Goal: Understand process/instructions: Learn how to perform a task or action

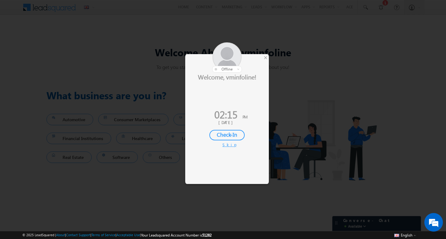
click at [227, 137] on div "Check-In" at bounding box center [226, 135] width 35 height 11
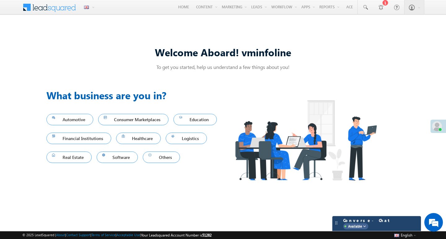
click at [366, 223] on div "Available" at bounding box center [355, 226] width 25 height 6
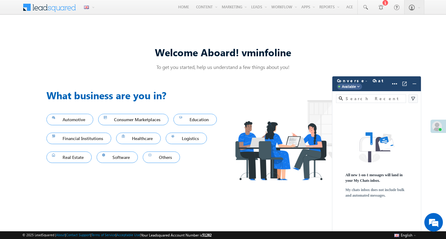
click at [358, 88] on img at bounding box center [358, 86] width 5 height 5
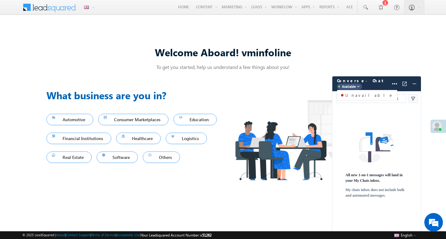
click at [349, 129] on div "All new 1-on-1 messages will land in your My Chats inbox. My chats inbox does n…" at bounding box center [376, 165] width 89 height 83
click at [377, 101] on input "text" at bounding box center [373, 98] width 59 height 7
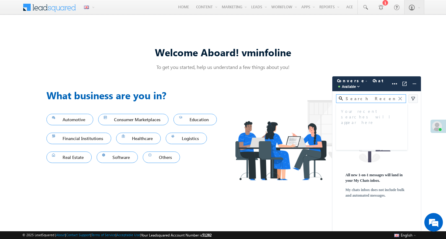
click at [414, 101] on img at bounding box center [413, 99] width 6 height 6
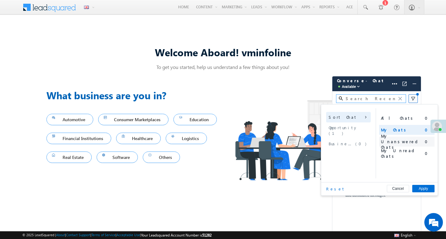
click at [398, 140] on span "My Unanswered Chats" at bounding box center [400, 141] width 39 height 17
click at [398, 153] on span "My Unread Chats" at bounding box center [400, 153] width 39 height 11
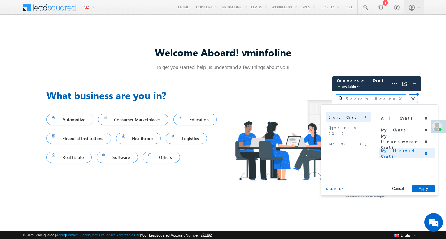
click at [345, 126] on span "Opportunity ( 1 )" at bounding box center [348, 130] width 40 height 11
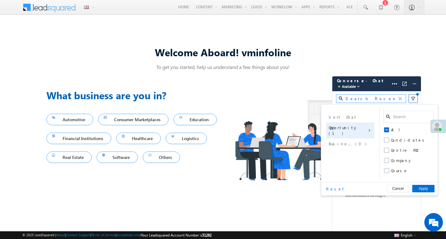
click at [350, 141] on span "Business Number" at bounding box center [341, 144] width 26 height 6
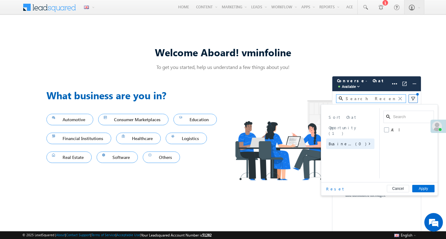
click at [344, 129] on span "Opportunity ( 1 )" at bounding box center [349, 130] width 43 height 11
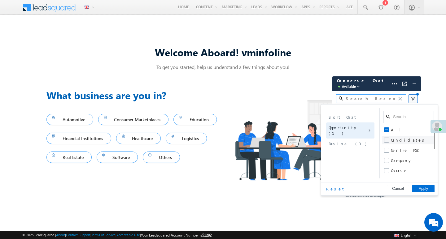
click at [387, 139] on span at bounding box center [386, 140] width 5 height 5
click at [391, 140] on input "Candidates" at bounding box center [391, 140] width 0 height 0
click at [349, 141] on span "Business Number" at bounding box center [341, 144] width 26 height 6
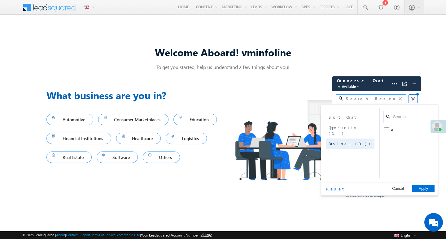
click at [433, 80] on div "Welcome Aboard! vminfoline To get you started, help us understand a few things …" at bounding box center [223, 120] width 446 height 198
click at [415, 86] on img at bounding box center [414, 84] width 6 height 6
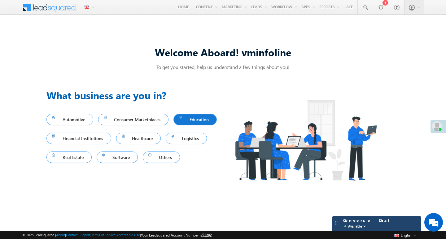
click at [179, 124] on span "Education" at bounding box center [195, 119] width 32 height 8
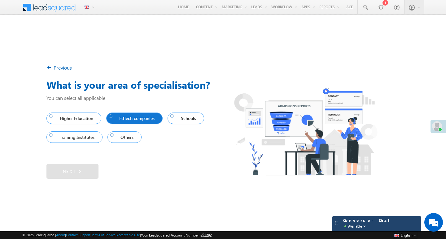
click at [121, 119] on span "EdTech companies" at bounding box center [133, 118] width 48 height 8
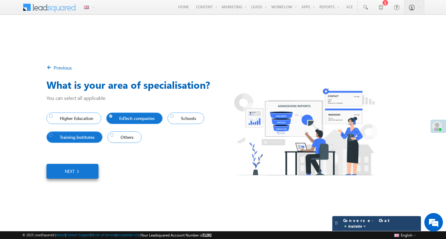
click at [71, 138] on span "Training Institutes" at bounding box center [73, 137] width 48 height 8
click at [67, 171] on link "Next" at bounding box center [72, 171] width 52 height 15
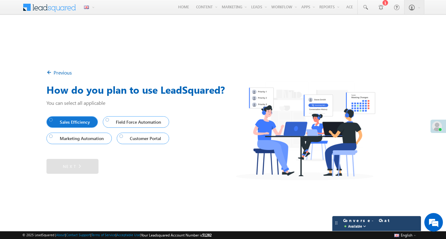
click at [53, 122] on div at bounding box center [51, 120] width 4 height 4
click at [71, 168] on link "Next" at bounding box center [72, 166] width 52 height 15
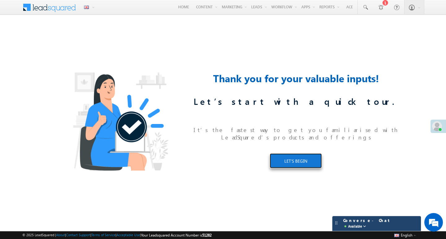
click at [292, 161] on link "LET’S BEGIN" at bounding box center [296, 161] width 52 height 15
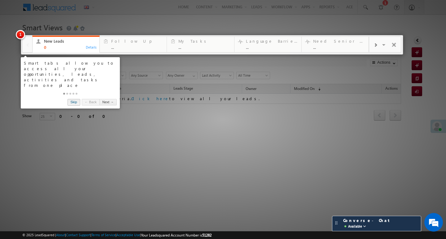
click at [76, 99] on link "Skip" at bounding box center [73, 102] width 13 height 6
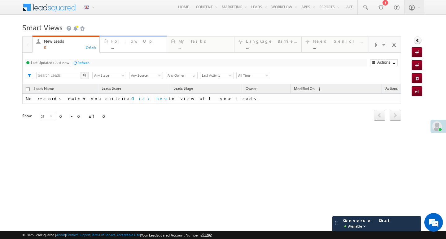
click at [116, 45] on div "..." at bounding box center [137, 47] width 52 height 5
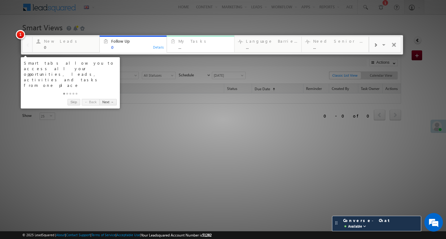
click at [191, 41] on div "My Tasks" at bounding box center [204, 41] width 52 height 5
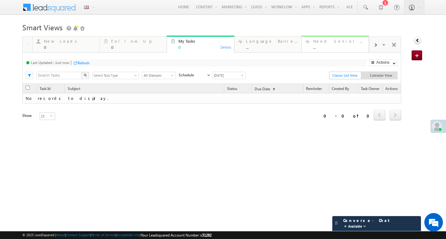
type input "Any Owner"
click at [53, 6] on span at bounding box center [53, 6] width 45 height 11
